Goal: Information Seeking & Learning: Learn about a topic

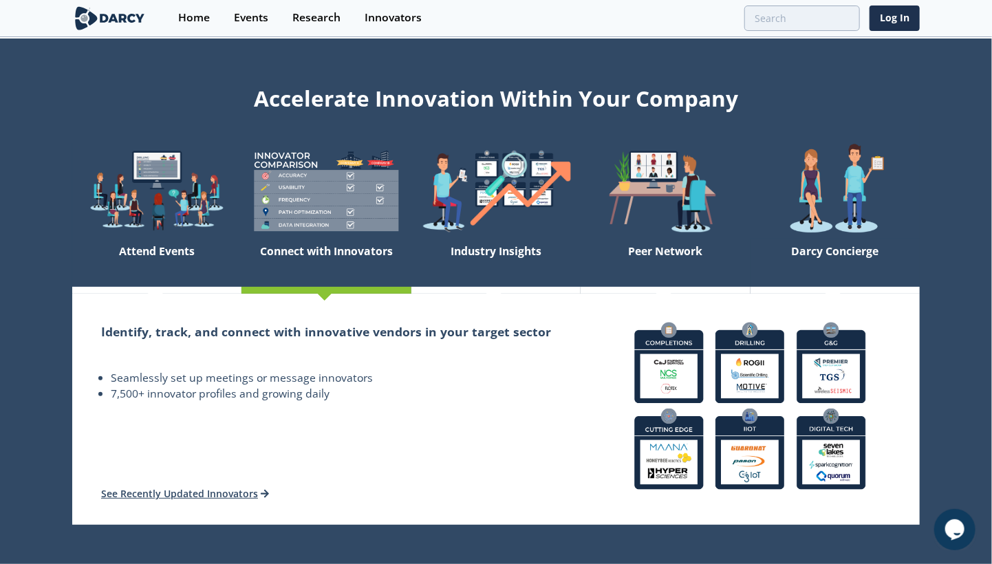
click at [351, 216] on img at bounding box center [325, 191] width 169 height 96
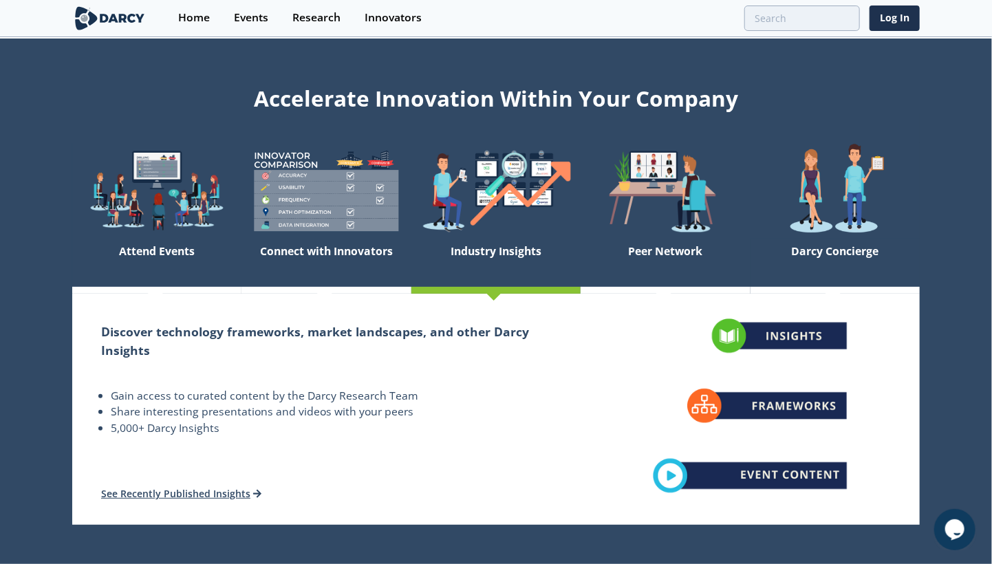
click at [508, 228] on img at bounding box center [495, 191] width 169 height 96
click at [532, 232] on img at bounding box center [495, 191] width 169 height 96
click at [489, 290] on div at bounding box center [495, 291] width 169 height 8
click at [199, 497] on link "See Recently Published Insights" at bounding box center [181, 493] width 161 height 13
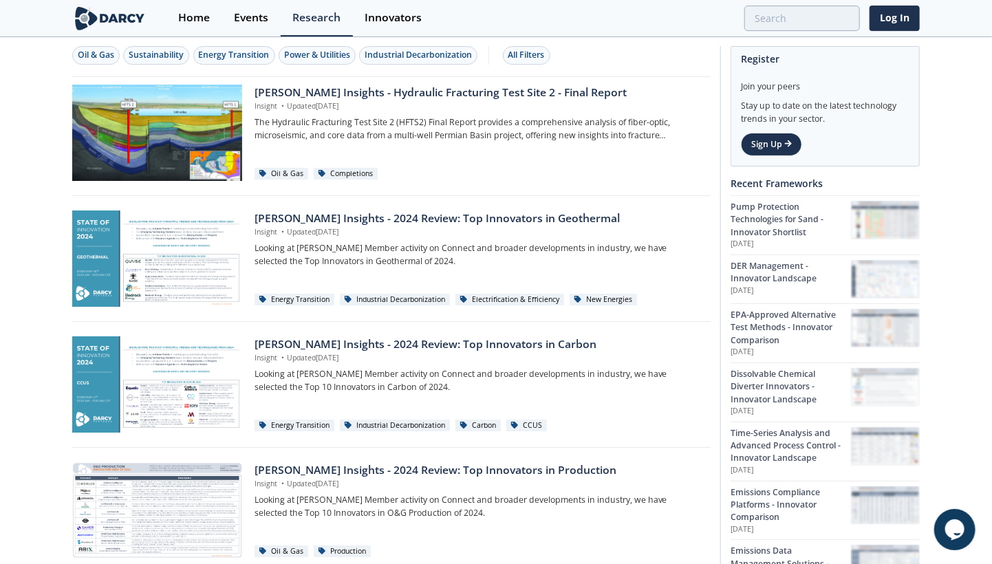
scroll to position [72, 0]
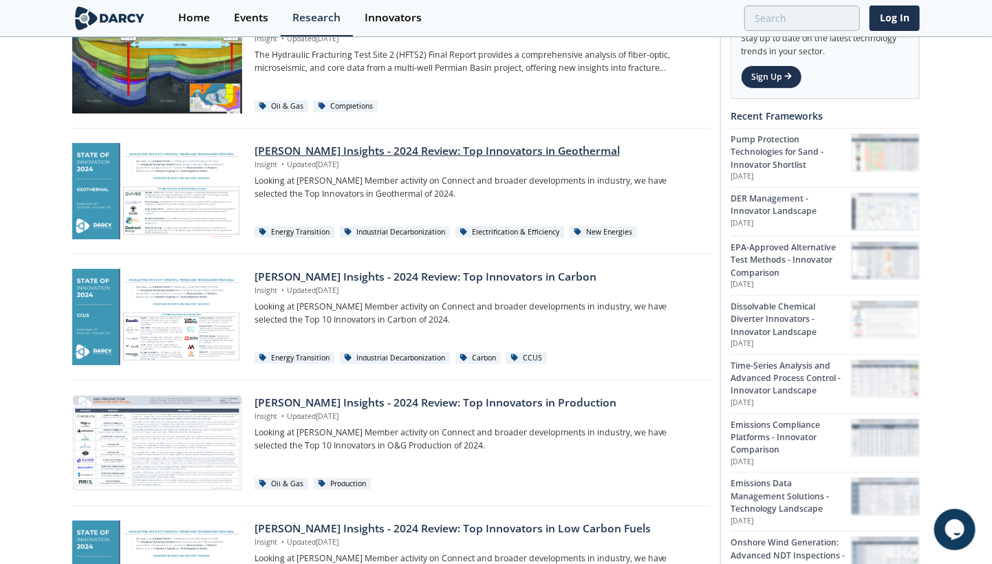
click at [430, 177] on p "Looking at [PERSON_NAME] Member activity on Connect and broader developments in…" at bounding box center [478, 187] width 446 height 25
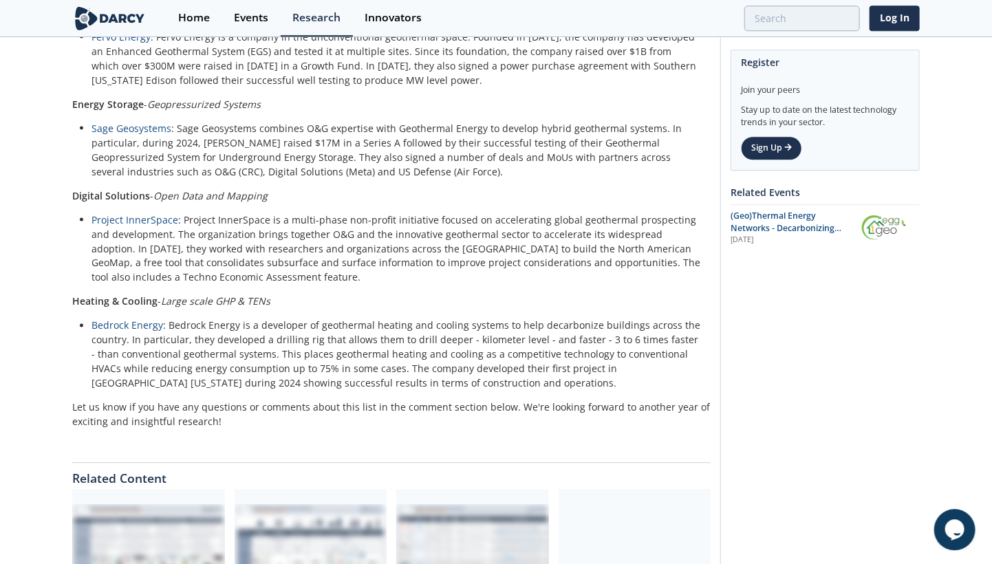
scroll to position [958, 0]
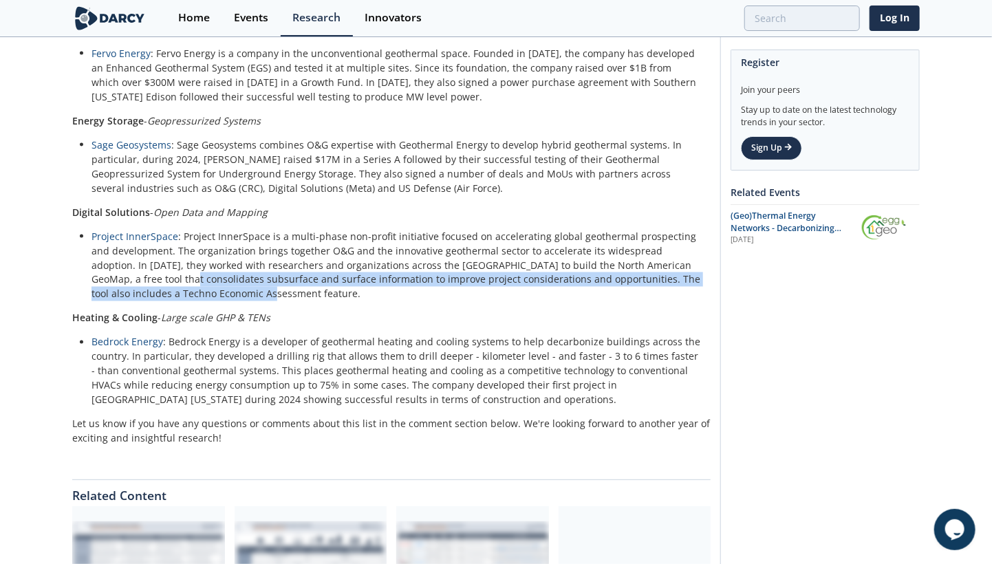
drag, startPoint x: 101, startPoint y: 268, endPoint x: 405, endPoint y: 283, distance: 304.4
click at [405, 283] on li "Project InnerSpace : Project InnerSpace is a multi-phase non-profit initiative …" at bounding box center [395, 265] width 609 height 72
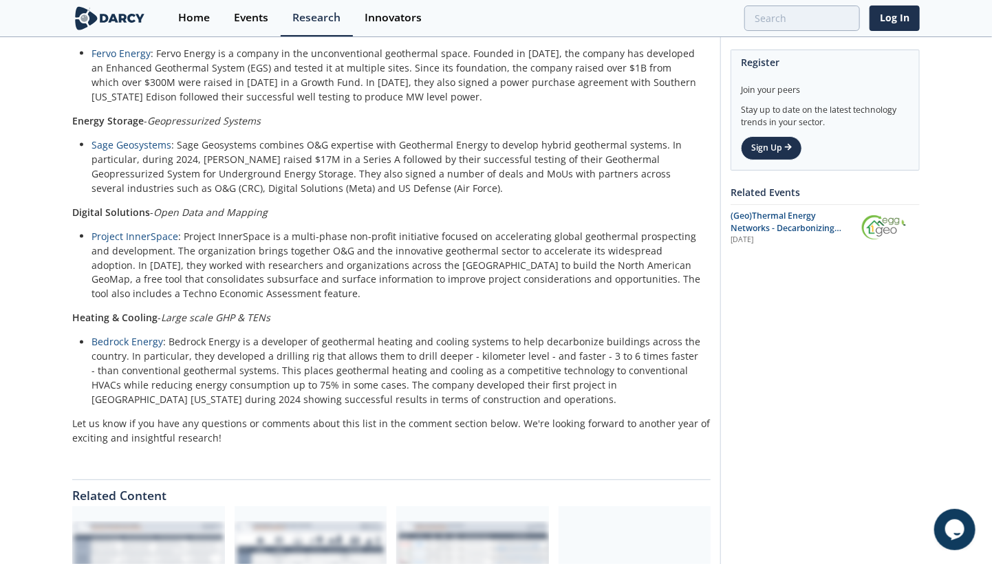
click at [369, 277] on li "Project InnerSpace : Project InnerSpace is a multi-phase non-profit initiative …" at bounding box center [395, 265] width 609 height 72
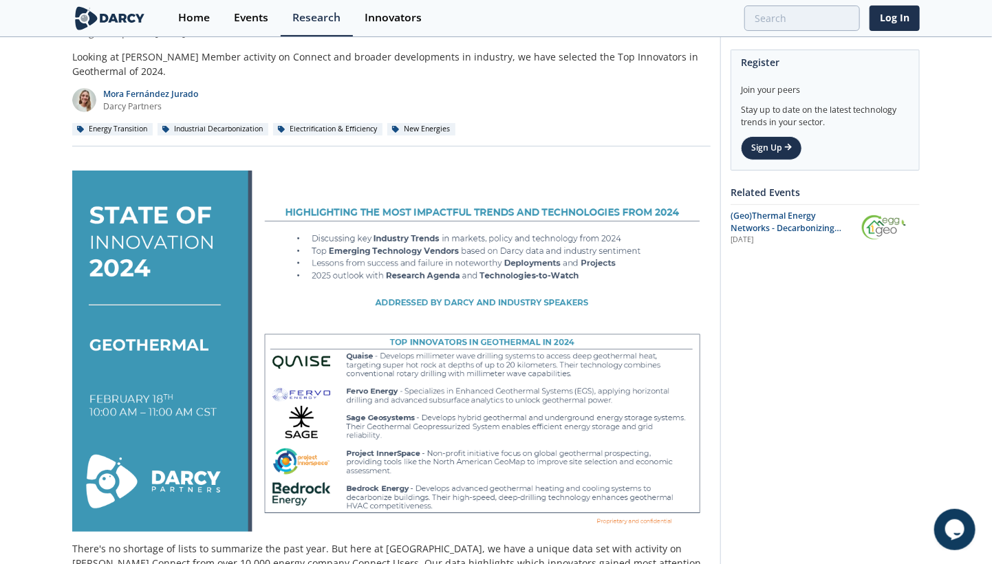
scroll to position [0, 0]
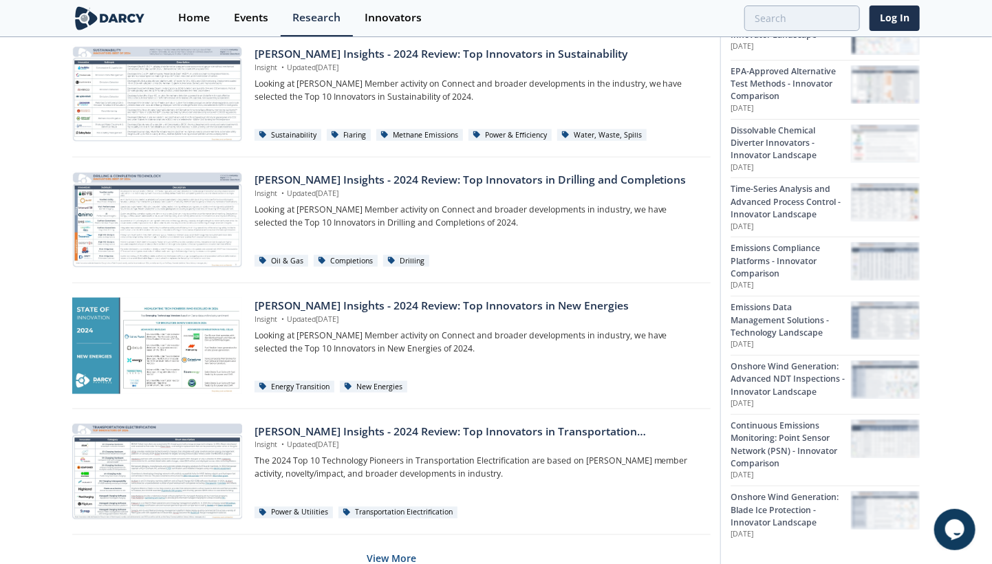
scroll to position [861, 0]
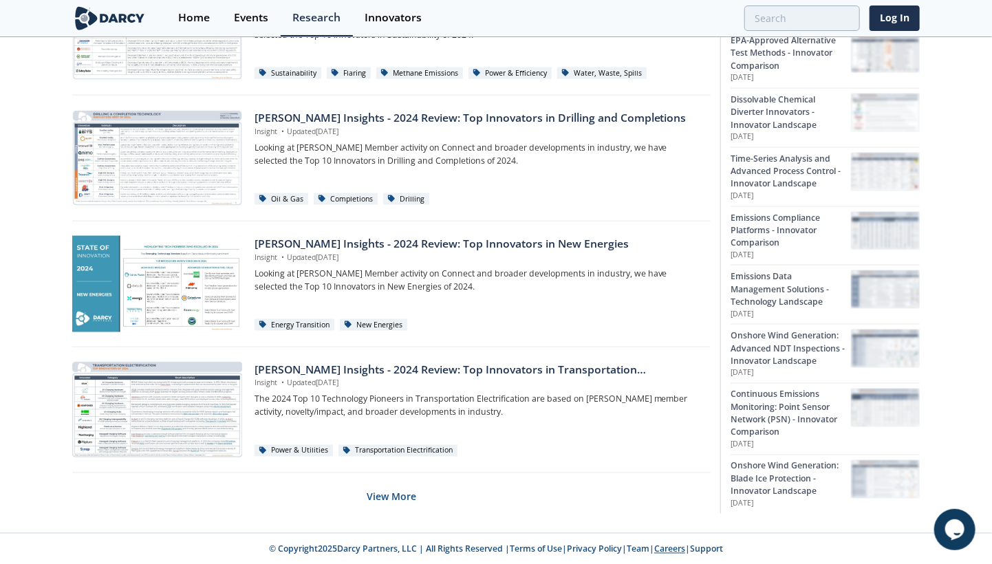
click at [676, 552] on link "Careers" at bounding box center [669, 549] width 31 height 12
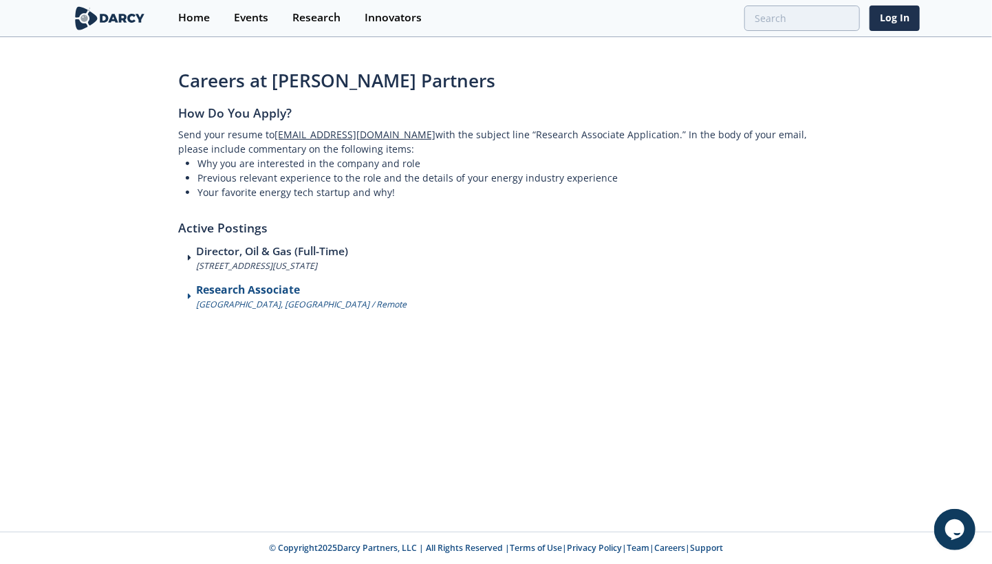
click at [252, 288] on h3 "Research Associate" at bounding box center [301, 290] width 210 height 17
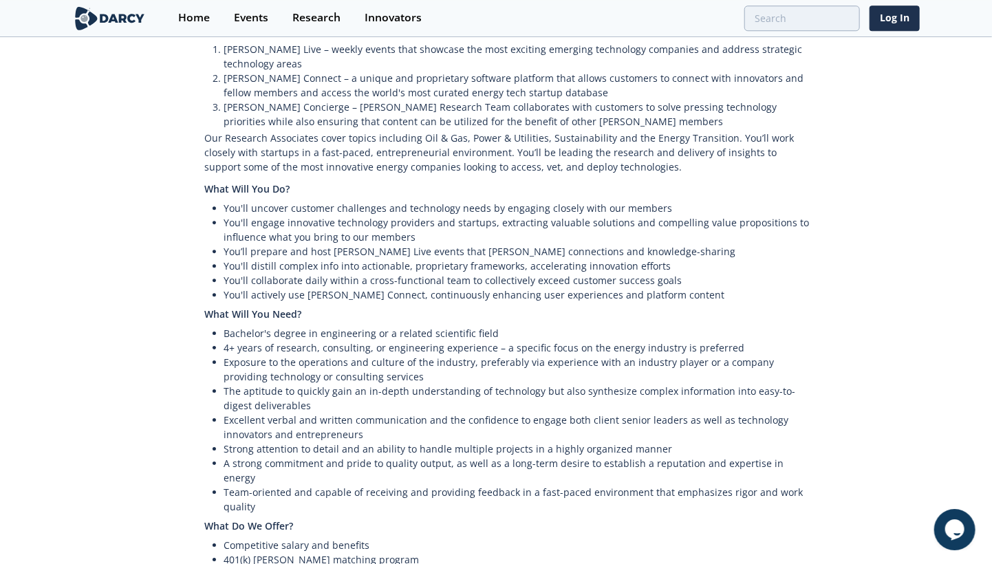
scroll to position [534, 0]
